Goal: Transaction & Acquisition: Purchase product/service

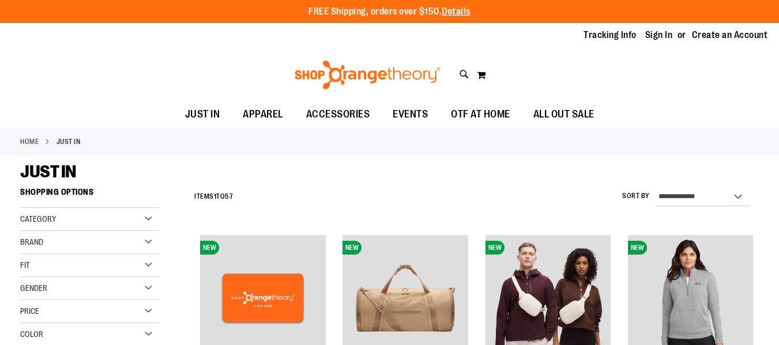
drag, startPoint x: 0, startPoint y: 0, endPoint x: 111, endPoint y: 215, distance: 241.7
click at [111, 215] on div "Category" at bounding box center [89, 219] width 139 height 23
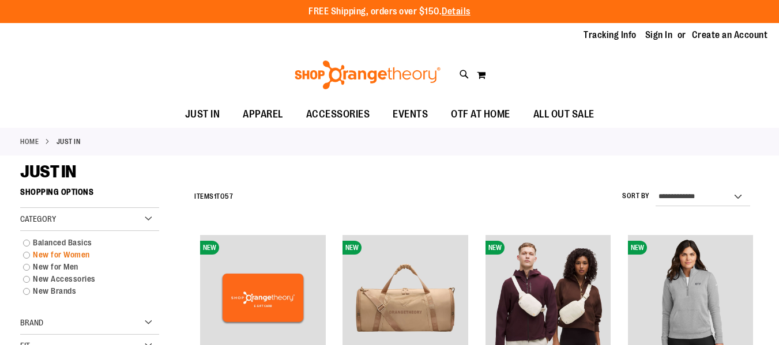
click at [28, 254] on link "New for Women" at bounding box center [84, 255] width 134 height 12
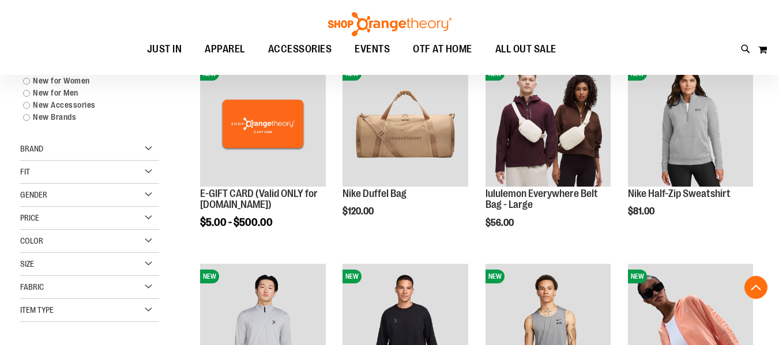
scroll to position [182, 0]
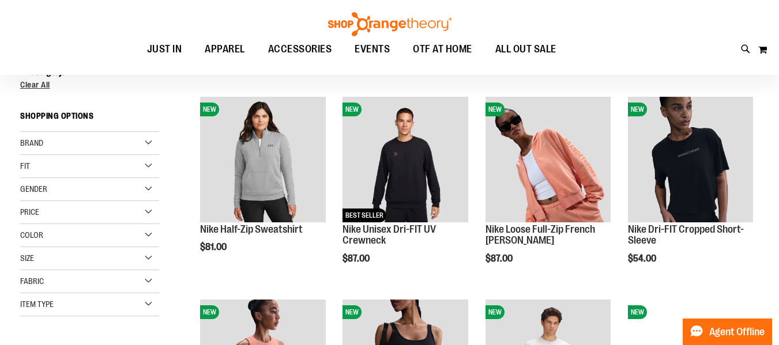
scroll to position [137, 0]
click at [84, 171] on div "Fit" at bounding box center [89, 167] width 139 height 23
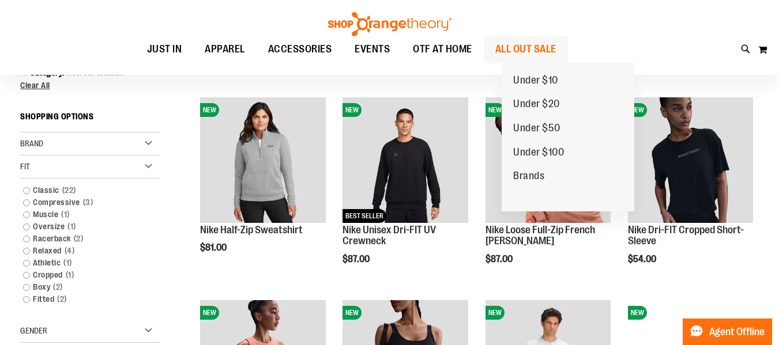
click at [529, 52] on span "ALL OUT SALE" at bounding box center [525, 49] width 61 height 26
click at [530, 103] on span "Under $20" at bounding box center [536, 105] width 47 height 14
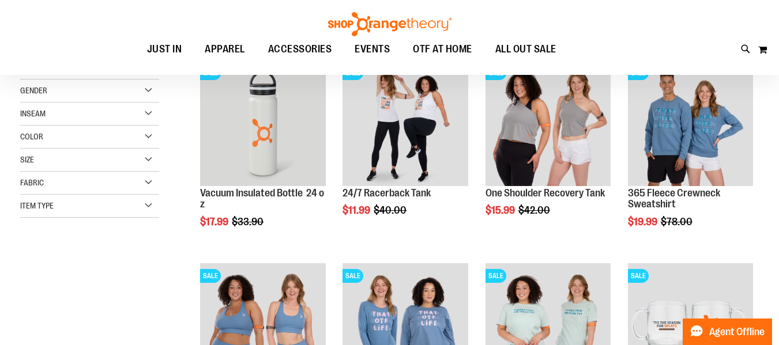
scroll to position [48, 0]
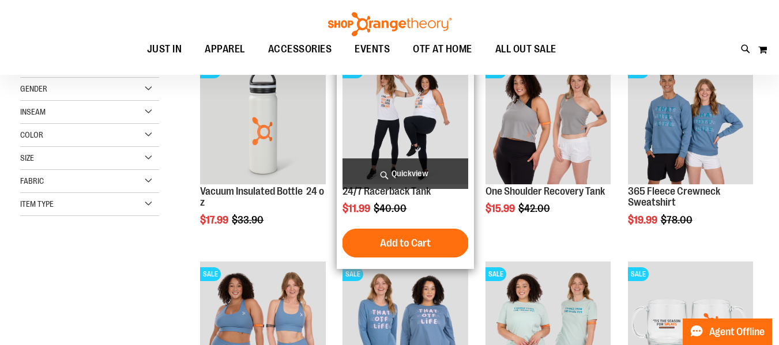
click at [422, 136] on img "product" at bounding box center [405, 121] width 125 height 125
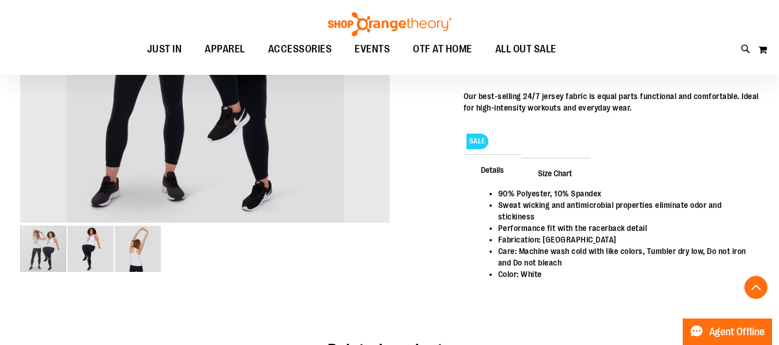
scroll to position [313, 0]
click at [136, 251] on img "image 3 of 3" at bounding box center [138, 249] width 46 height 46
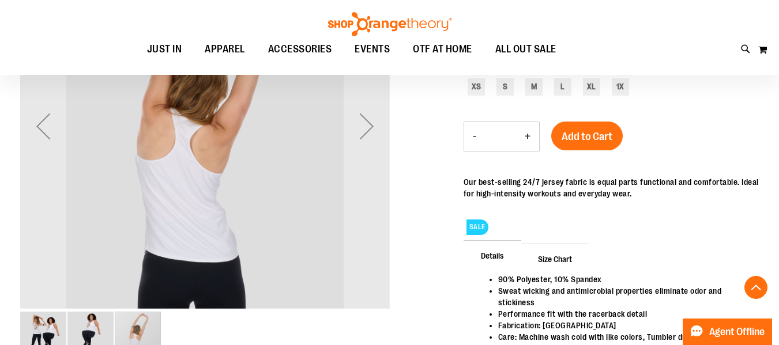
scroll to position [226, 0]
click at [91, 325] on img "image 2 of 3" at bounding box center [90, 336] width 46 height 46
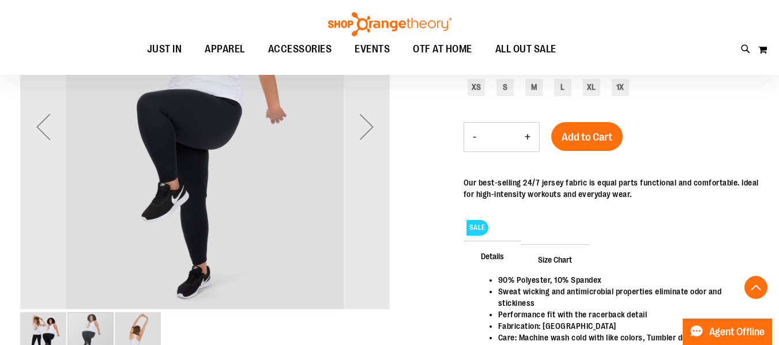
click at [54, 324] on img "image 1 of 3" at bounding box center [43, 336] width 46 height 46
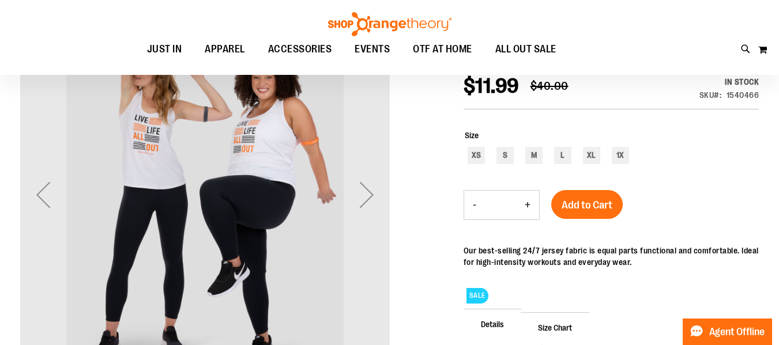
scroll to position [158, 0]
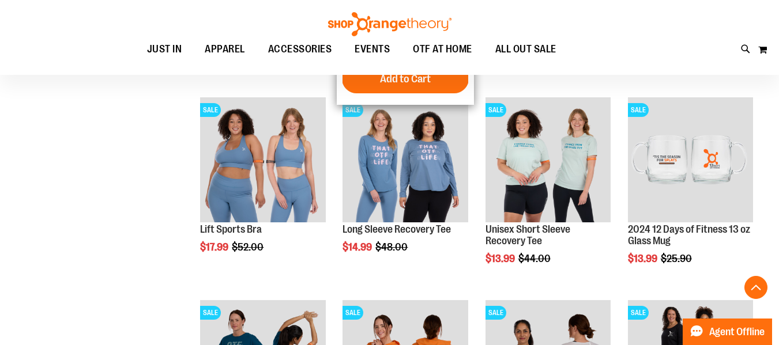
scroll to position [343, 0]
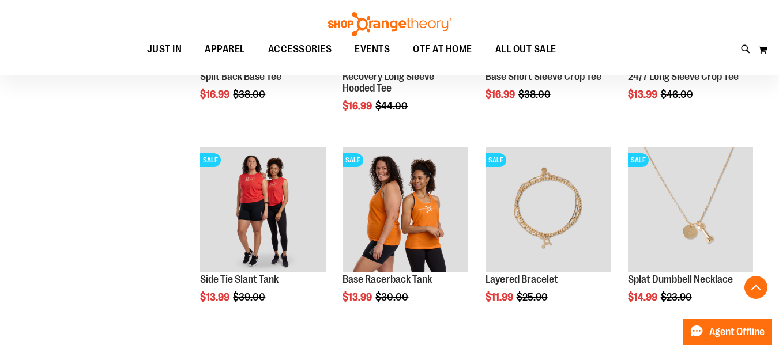
scroll to position [697, 0]
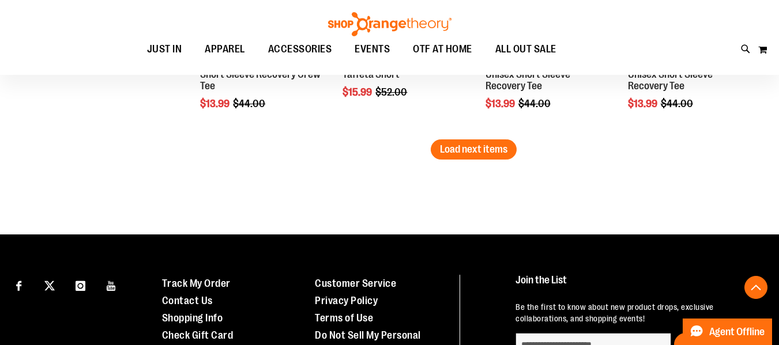
scroll to position [1917, 0]
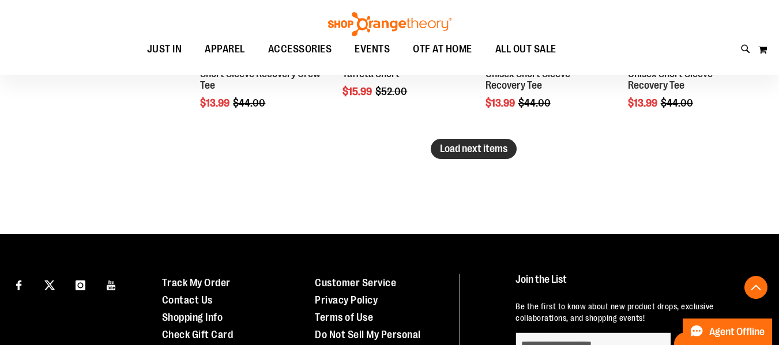
click at [454, 151] on span "Load next items" at bounding box center [473, 149] width 67 height 12
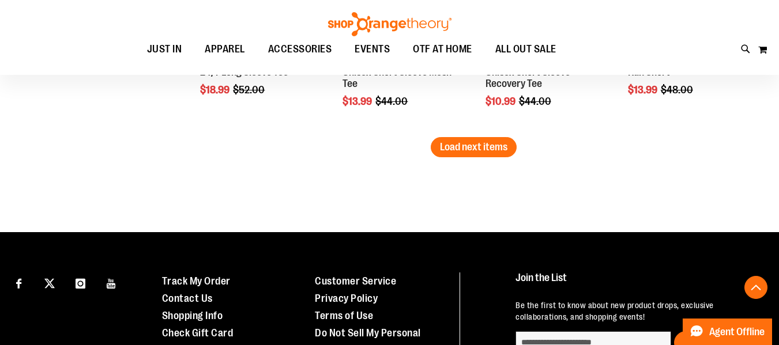
scroll to position [2527, 0]
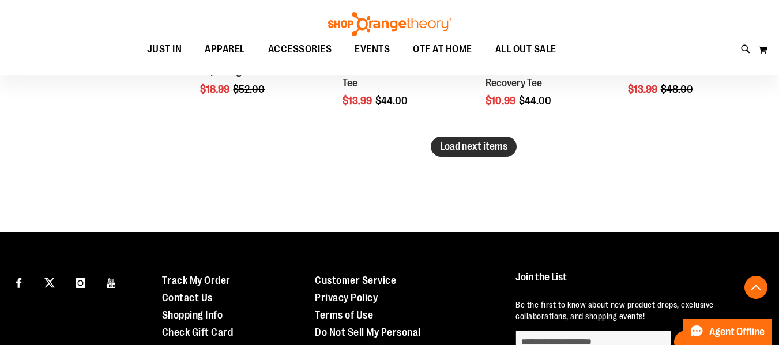
click at [471, 152] on button "Load next items" at bounding box center [474, 147] width 86 height 20
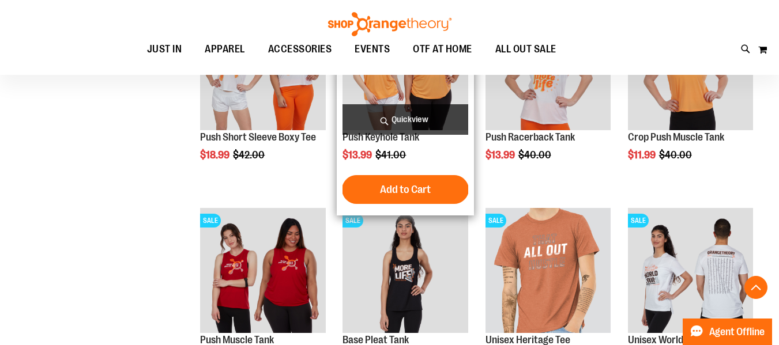
scroll to position [2665, 0]
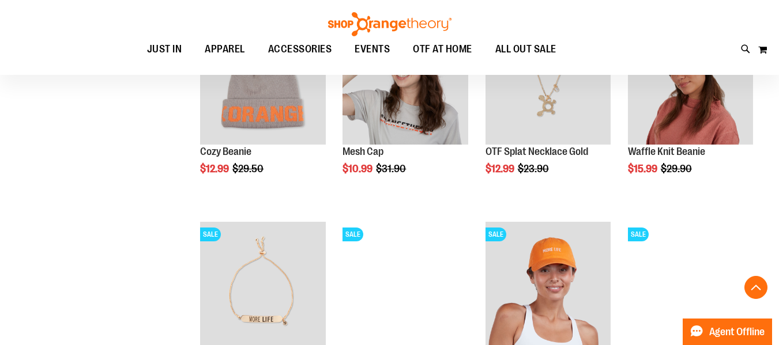
scroll to position [1215, 0]
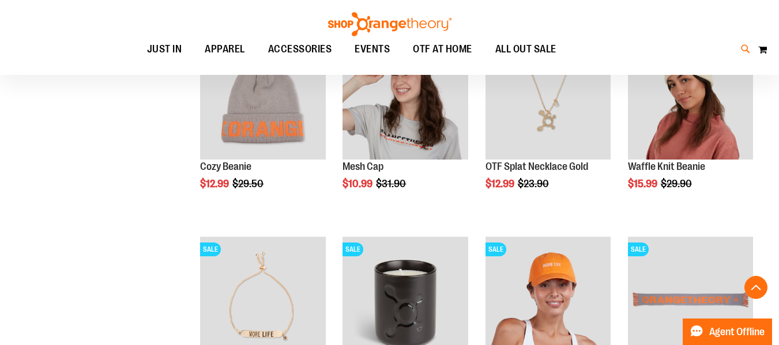
click at [741, 51] on icon at bounding box center [746, 49] width 10 height 13
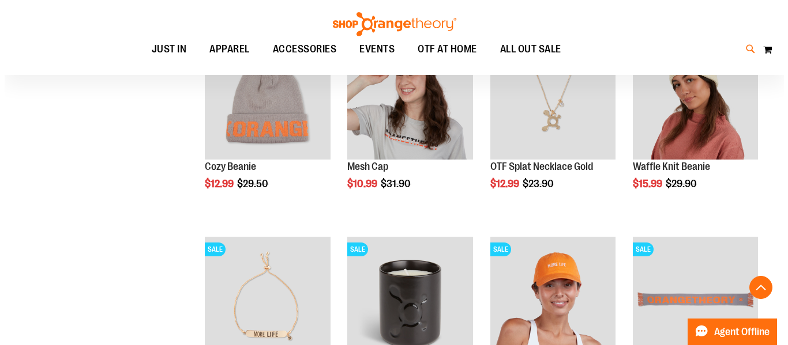
scroll to position [232, 0]
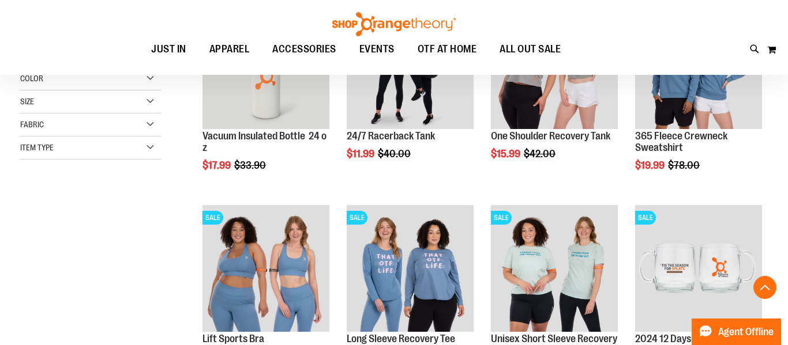
click at [731, 53] on div "Search Popular Suggestions Advanced Search # Type at least 3 character to searc…" at bounding box center [394, 172] width 788 height 345
click at [449, 58] on input "Search" at bounding box center [393, 65] width 623 height 38
type input "**********"
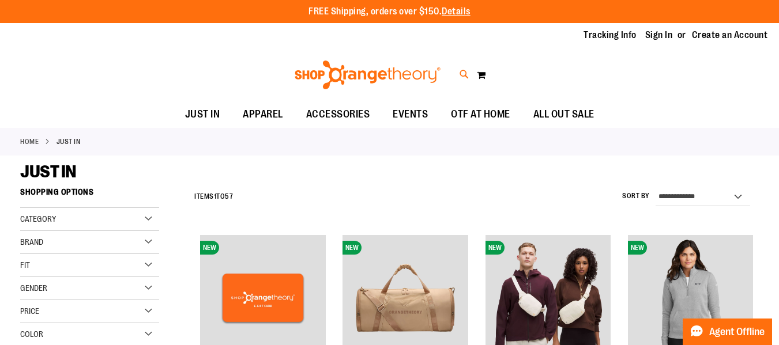
click at [464, 70] on icon at bounding box center [465, 74] width 10 height 13
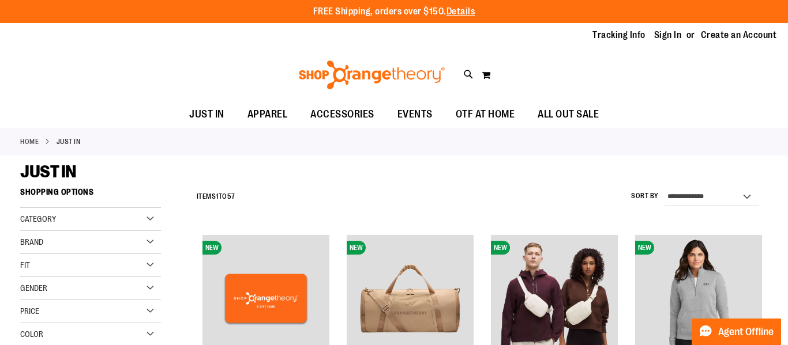
type input "**********"
